Goal: Task Accomplishment & Management: Complete application form

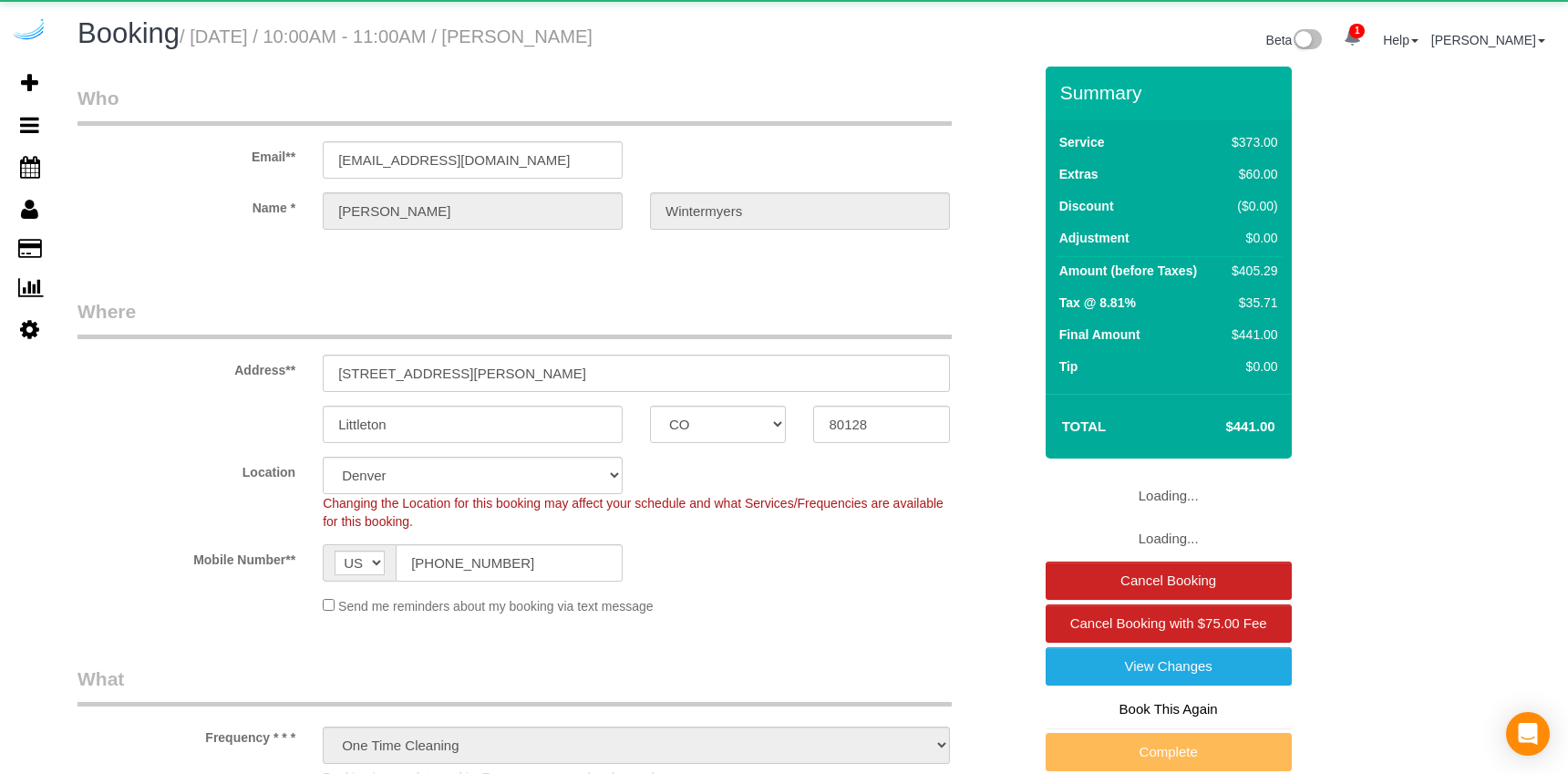
select select "CO"
select select "6"
select select "string:fspay-3371083d-fe85-42e0-b621-4f92ca95a68e"
select select "number:9"
select select "object:819"
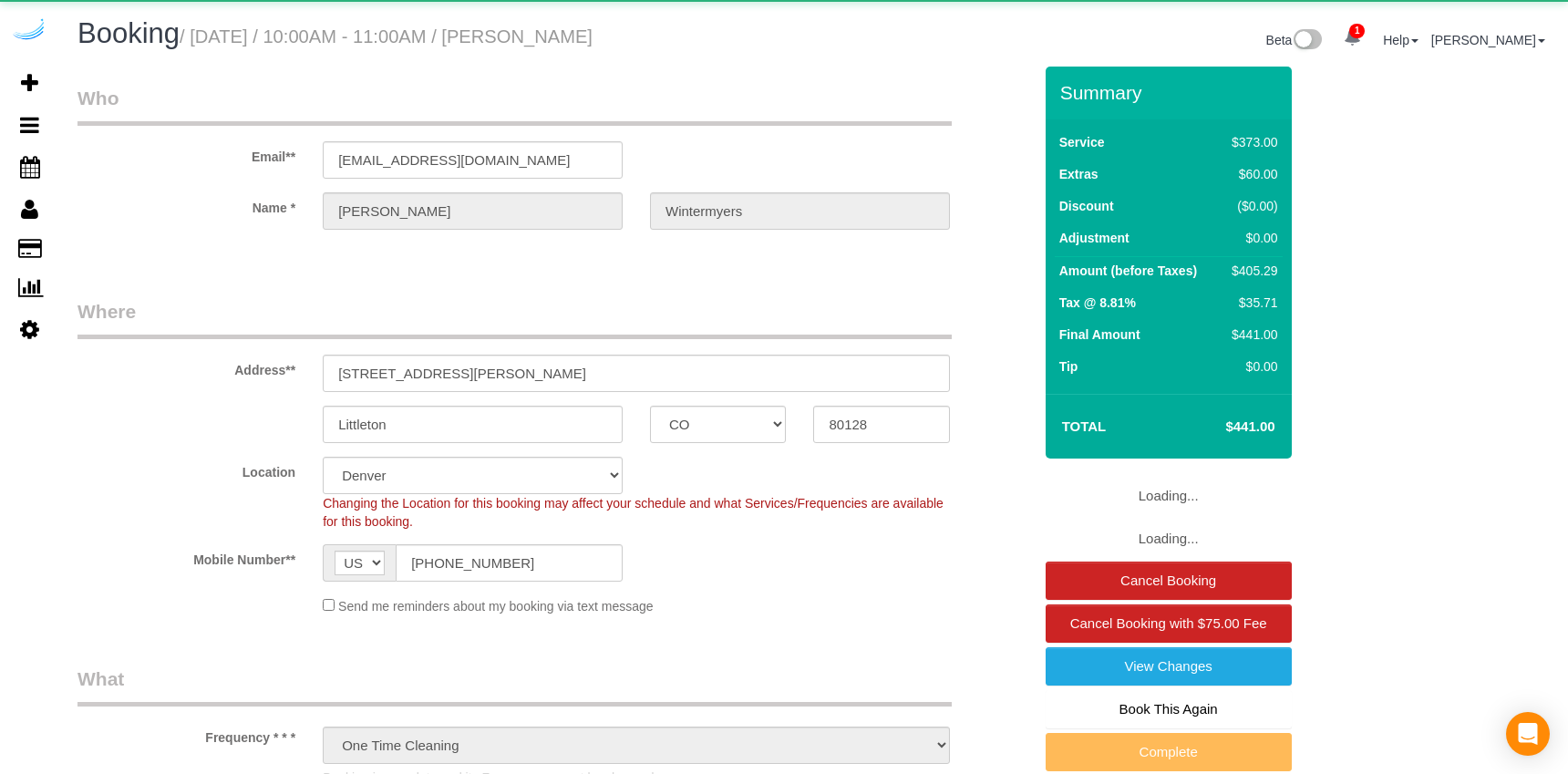
select select "spot1"
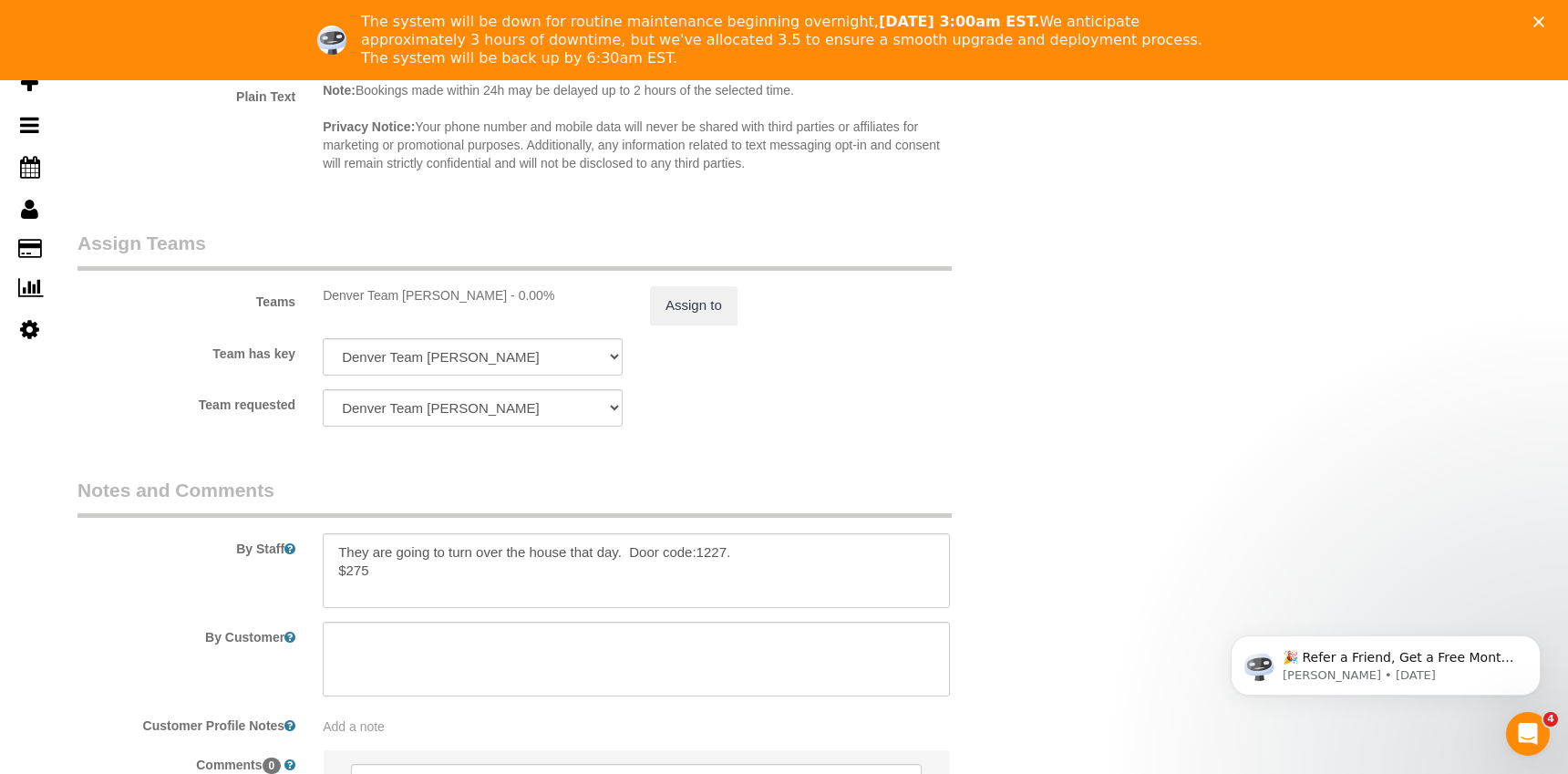
scroll to position [2836, 0]
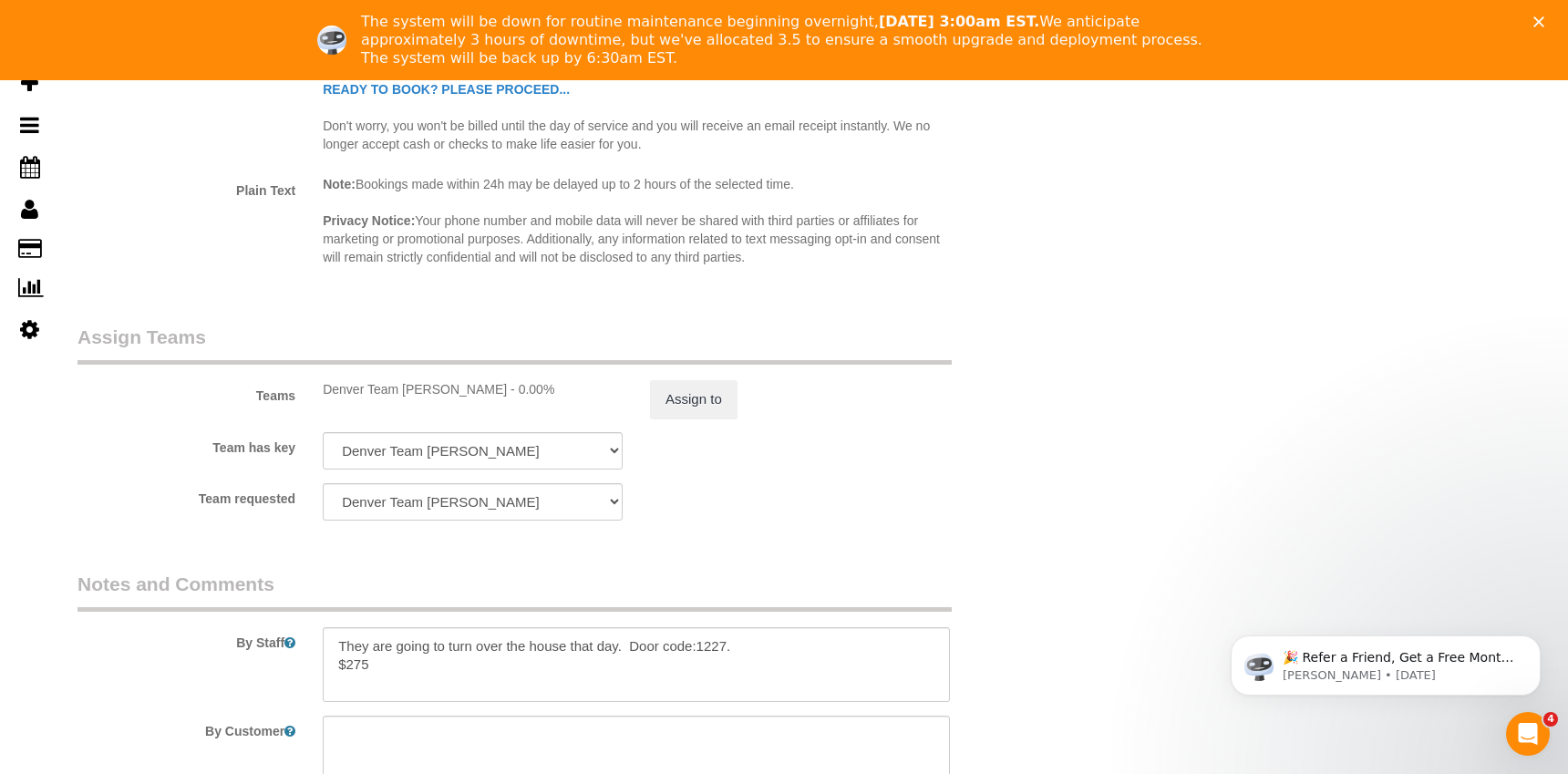
click at [391, 383] on div "Denver Team [PERSON_NAME] - 0.00%" at bounding box center [472, 389] width 300 height 18
click at [432, 385] on div "Denver Team [PERSON_NAME] - 0.00%" at bounding box center [472, 389] width 300 height 18
drag, startPoint x: 428, startPoint y: 387, endPoint x: 313, endPoint y: 390, distance: 115.0
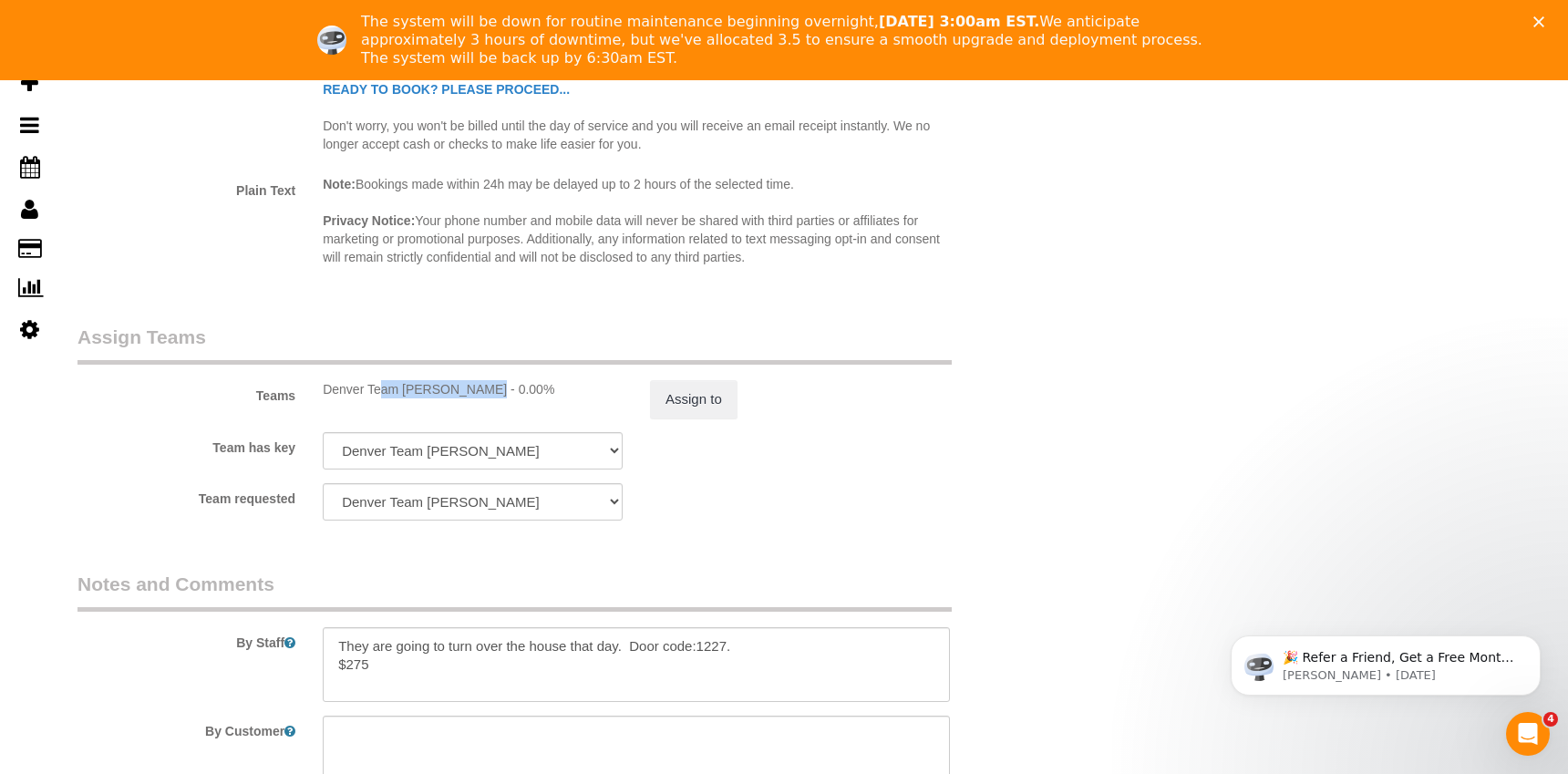
click at [313, 390] on div "Denver Team [PERSON_NAME] - 0.00%" at bounding box center [473, 389] width 327 height 18
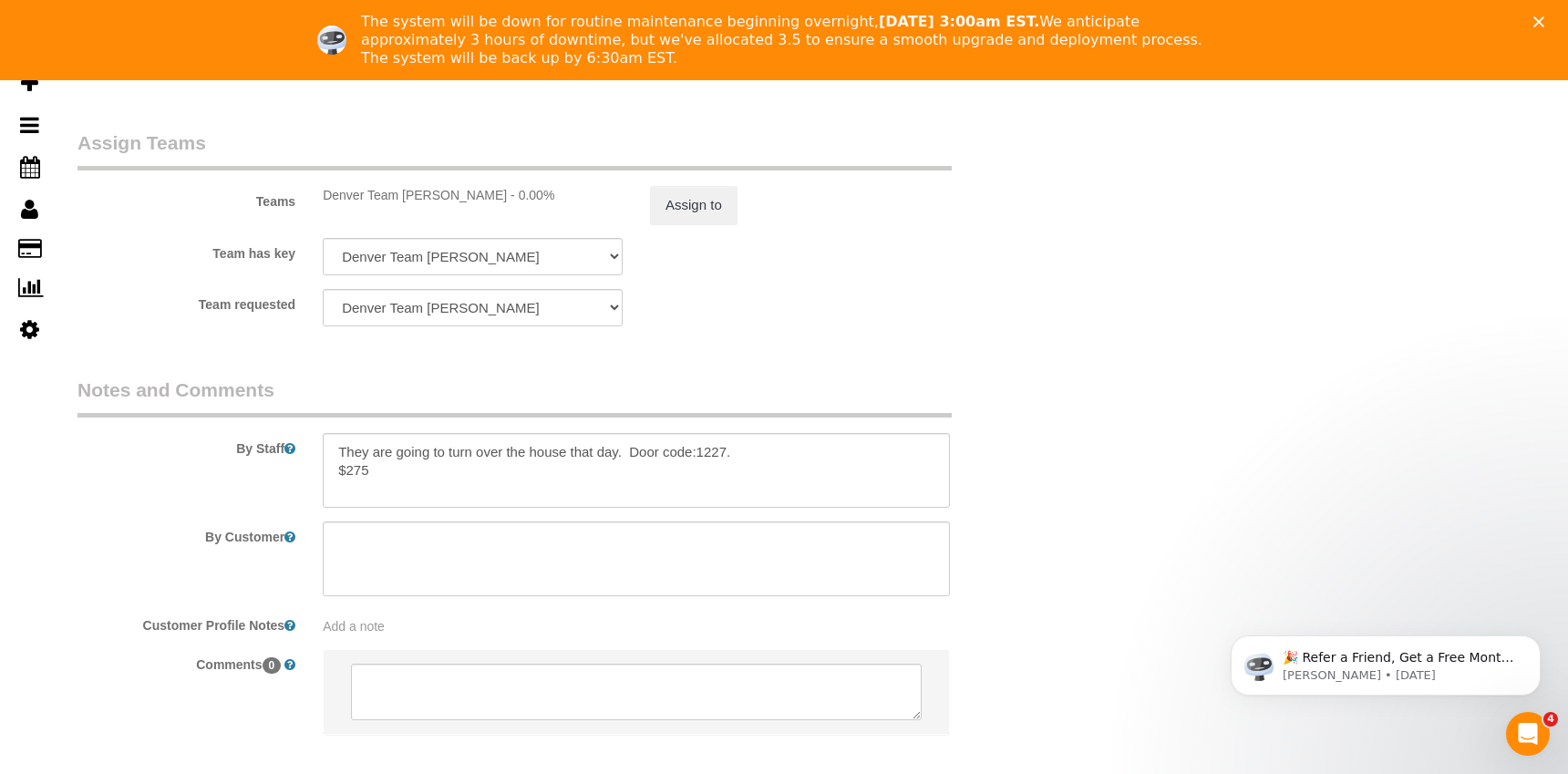
scroll to position [3002, 0]
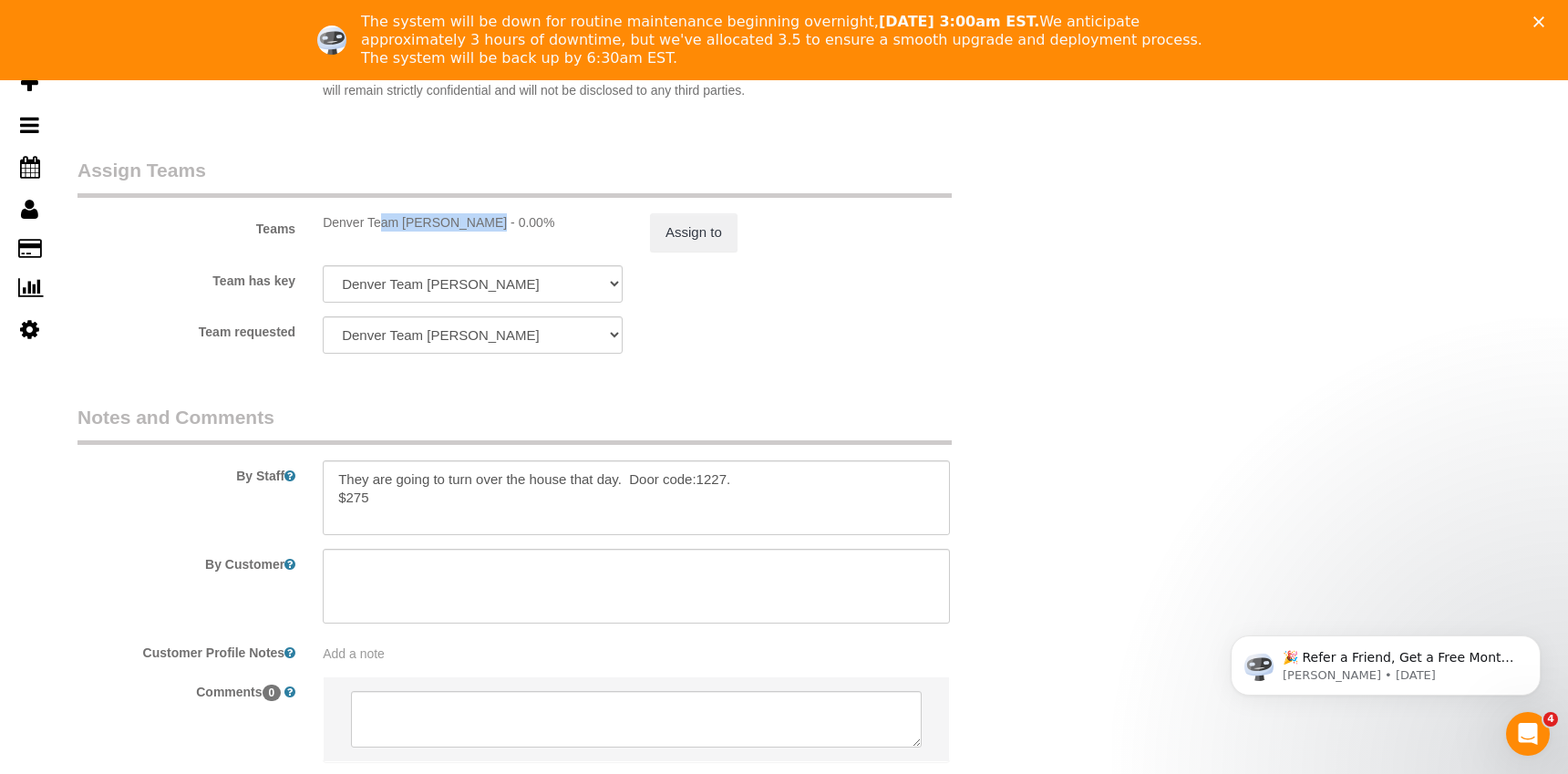
drag, startPoint x: 429, startPoint y: 221, endPoint x: 311, endPoint y: 223, distance: 118.0
click at [311, 223] on div "Denver Team [PERSON_NAME] - 0.00%" at bounding box center [473, 221] width 327 height 18
copy div "Denver Team [PERSON_NAME]"
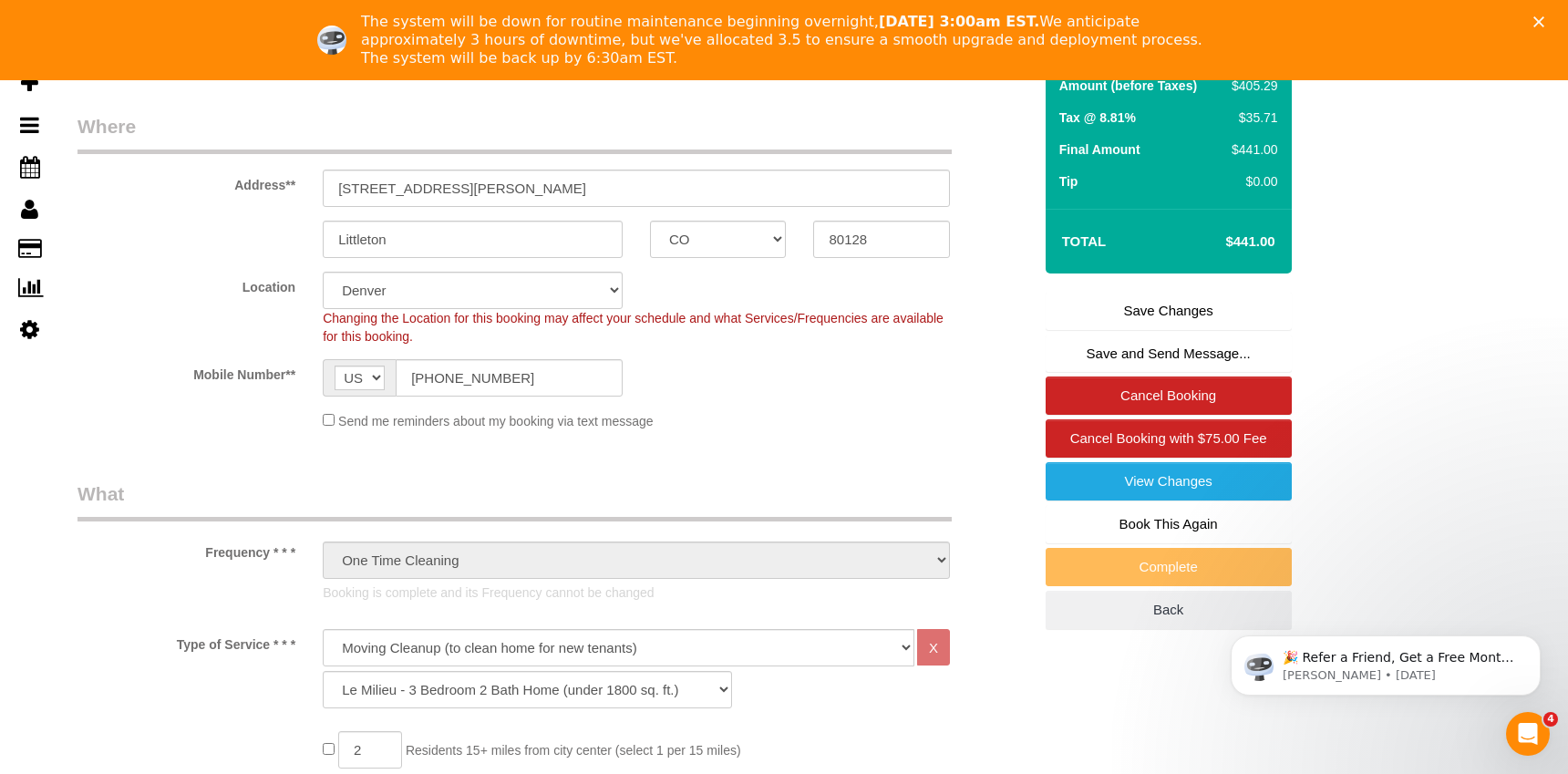
scroll to position [0, 0]
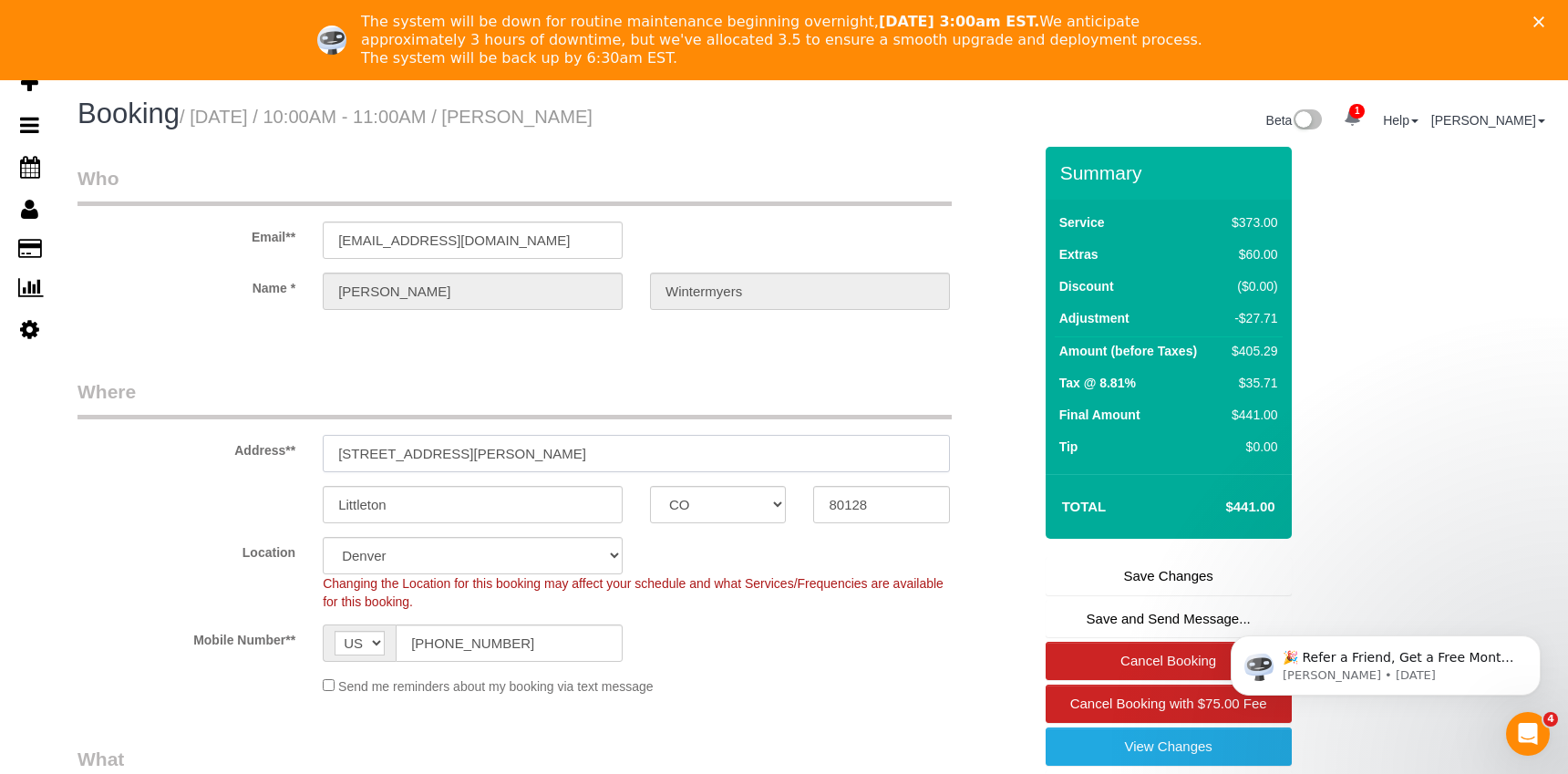
click at [439, 461] on input "[STREET_ADDRESS][PERSON_NAME]" at bounding box center [636, 454] width 627 height 38
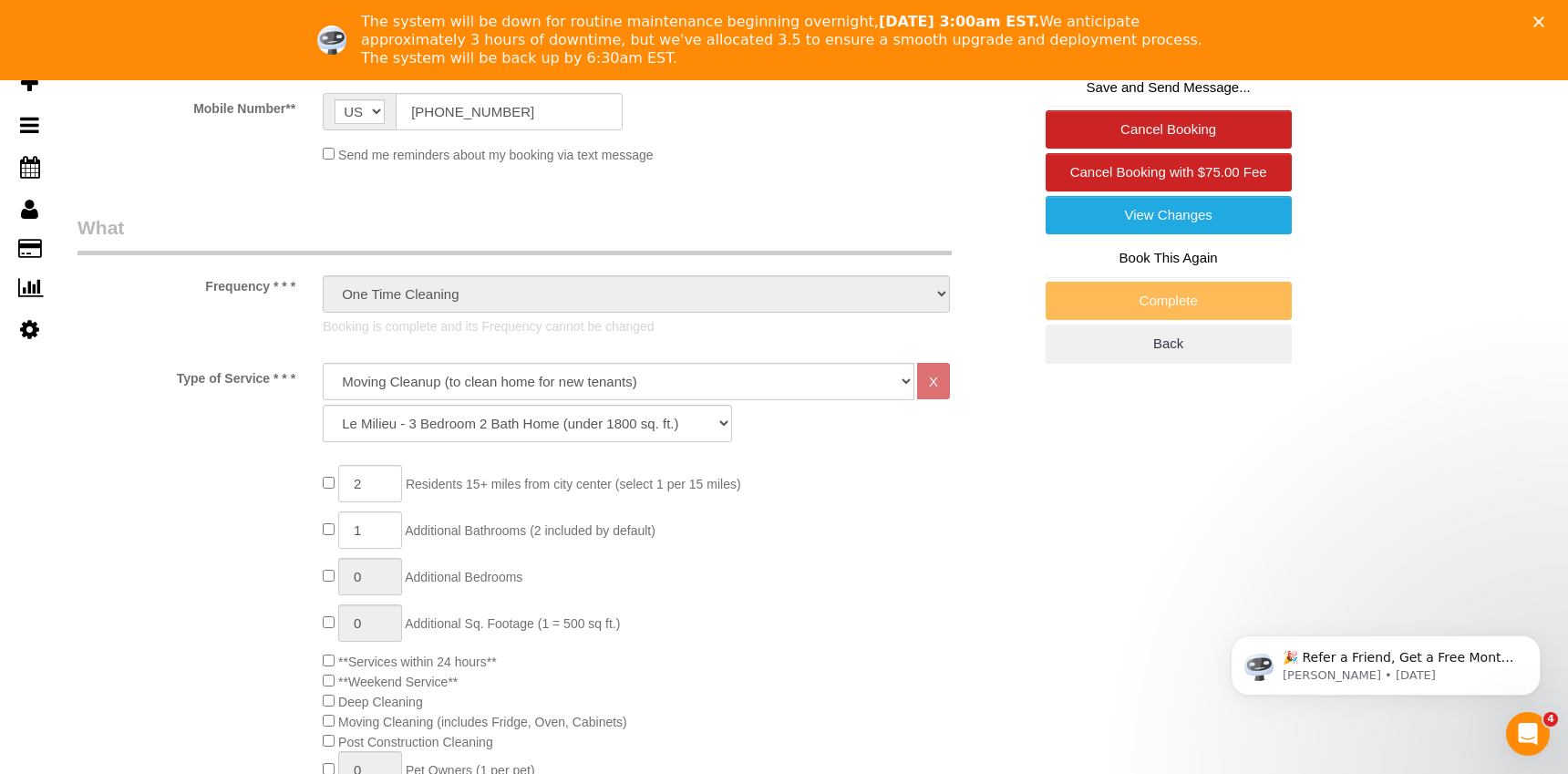
scroll to position [536, 0]
